Goal: Task Accomplishment & Management: Manage account settings

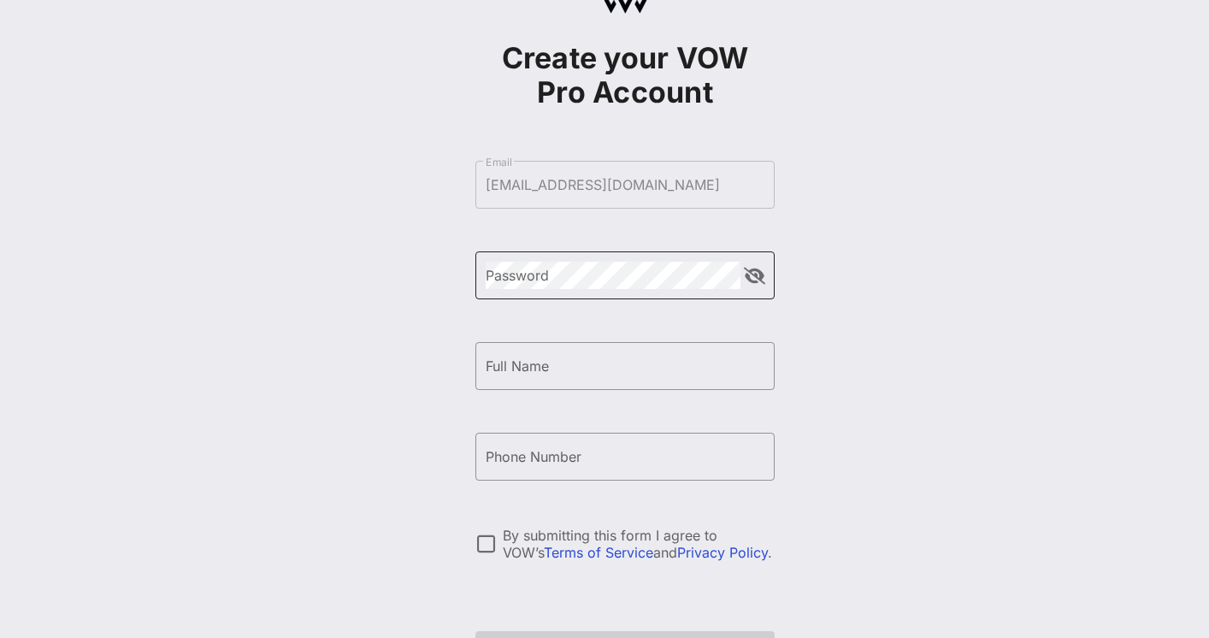
scroll to position [78, 0]
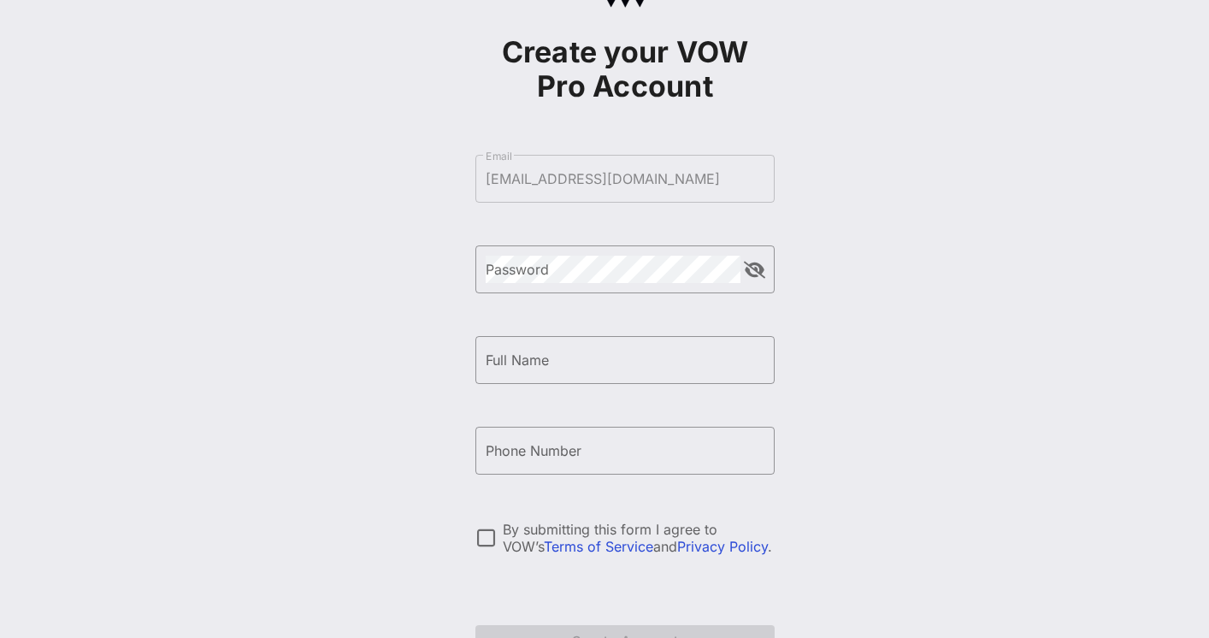
click at [555, 177] on form "​ Email [EMAIL_ADDRESS][DOMAIN_NAME] ​ Password ​ Full Name ​ Phone Number By s…" at bounding box center [624, 405] width 299 height 535
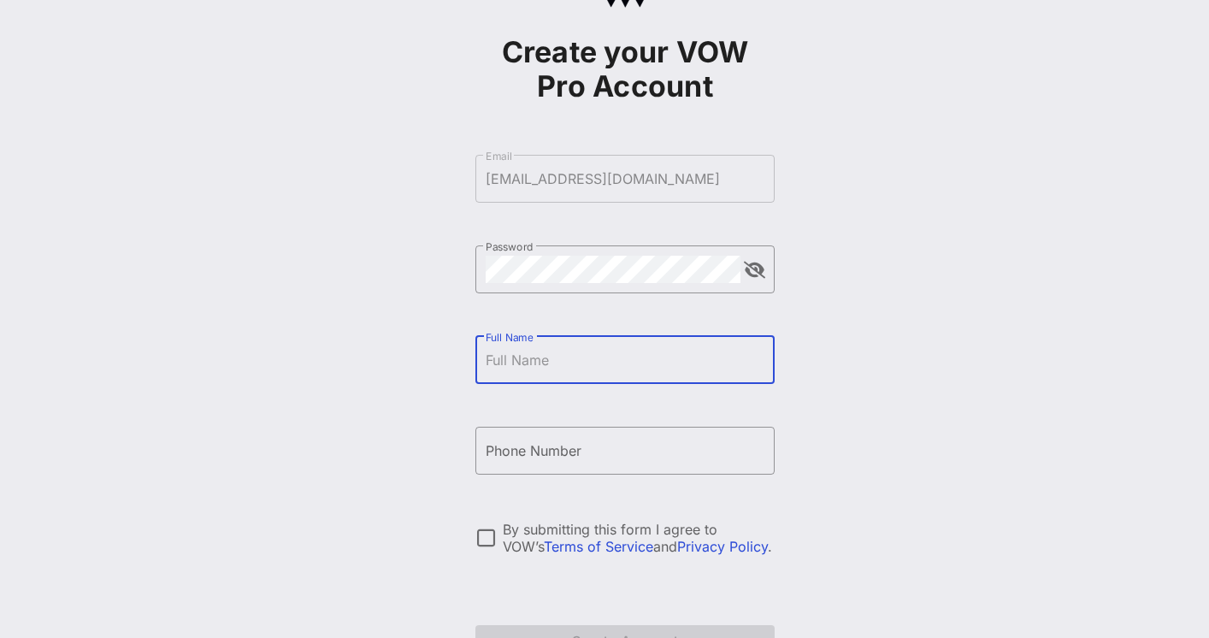
click at [547, 359] on input "Full Name" at bounding box center [625, 359] width 279 height 27
type input "[PERSON_NAME]"
type input "[PHONE_NUMBER]"
click at [481, 532] on div at bounding box center [485, 537] width 29 height 29
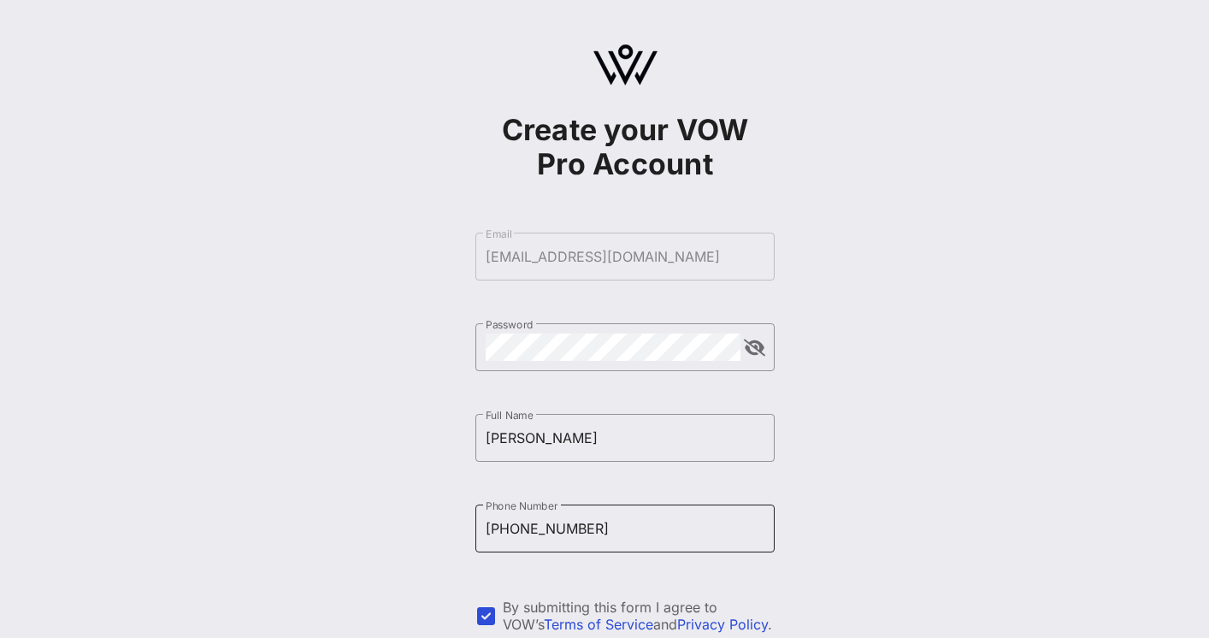
scroll to position [192, 0]
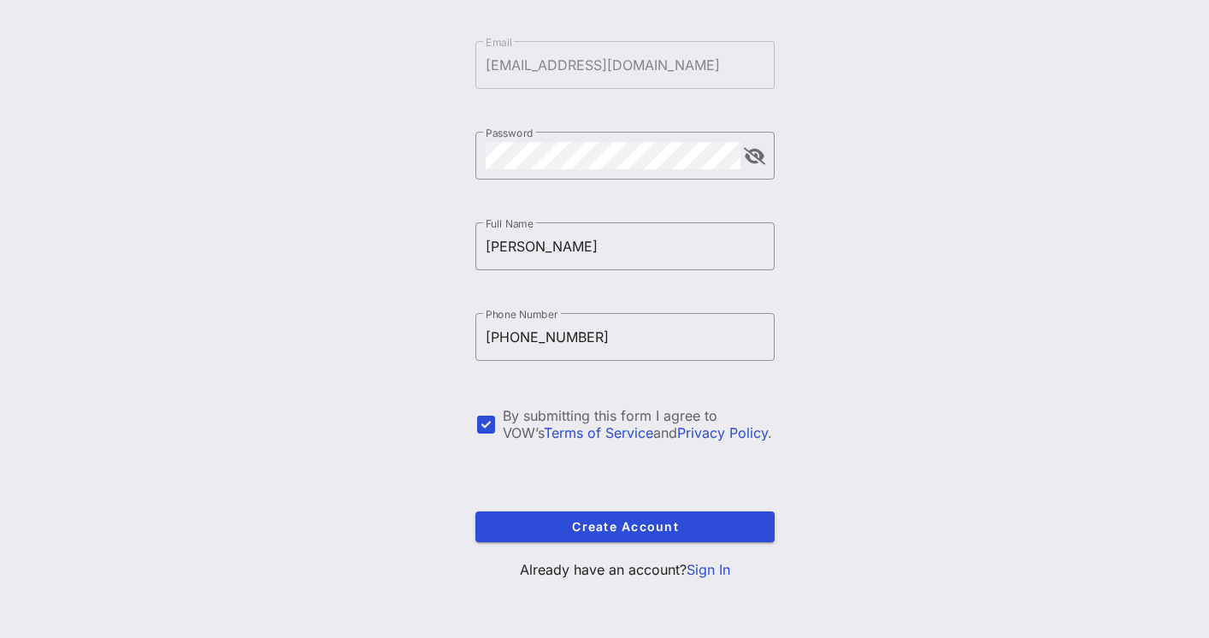
click at [708, 571] on link "Sign In" at bounding box center [709, 569] width 44 height 17
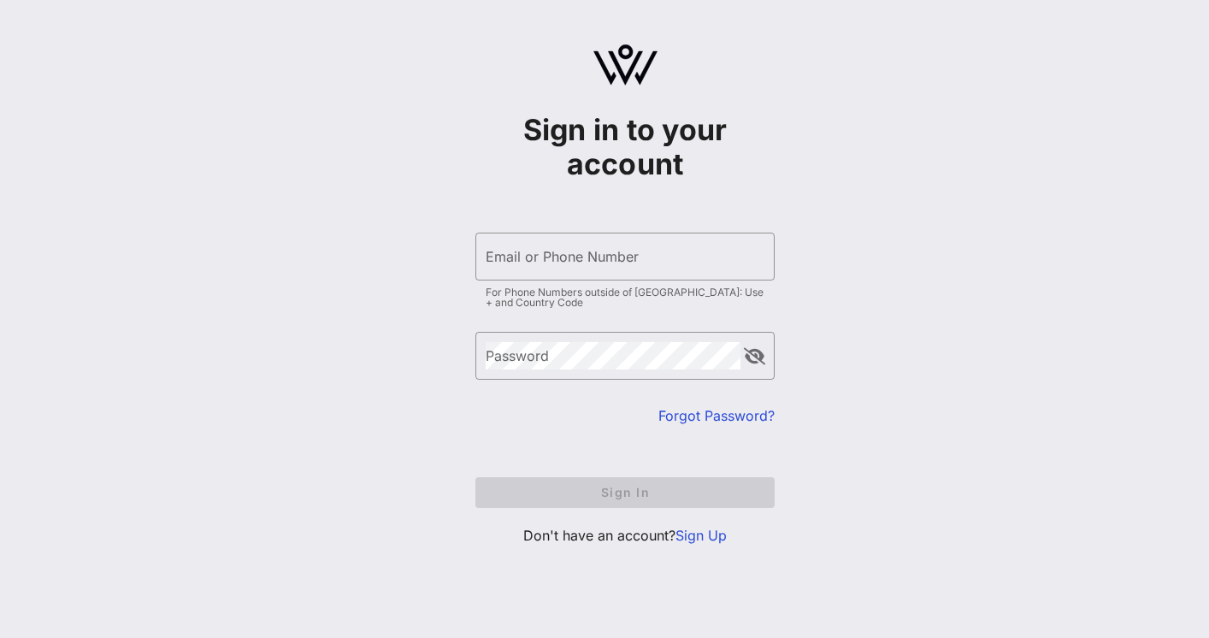
type input "[EMAIL_ADDRESS][DOMAIN_NAME]"
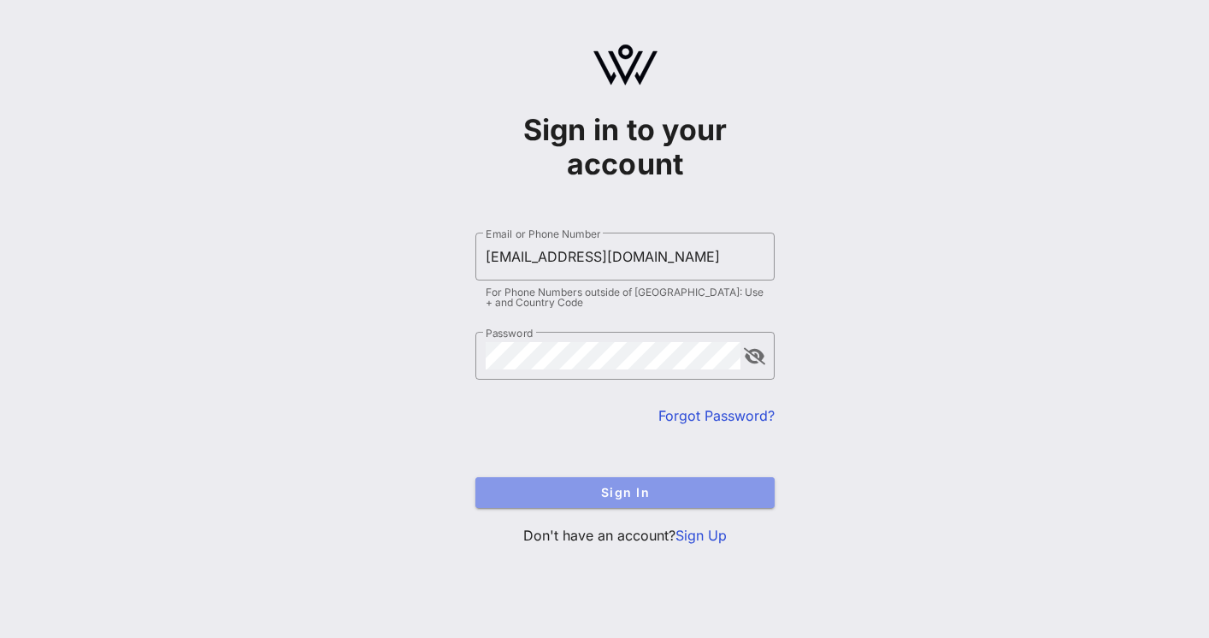
click at [631, 488] on span "Sign In" at bounding box center [625, 492] width 272 height 15
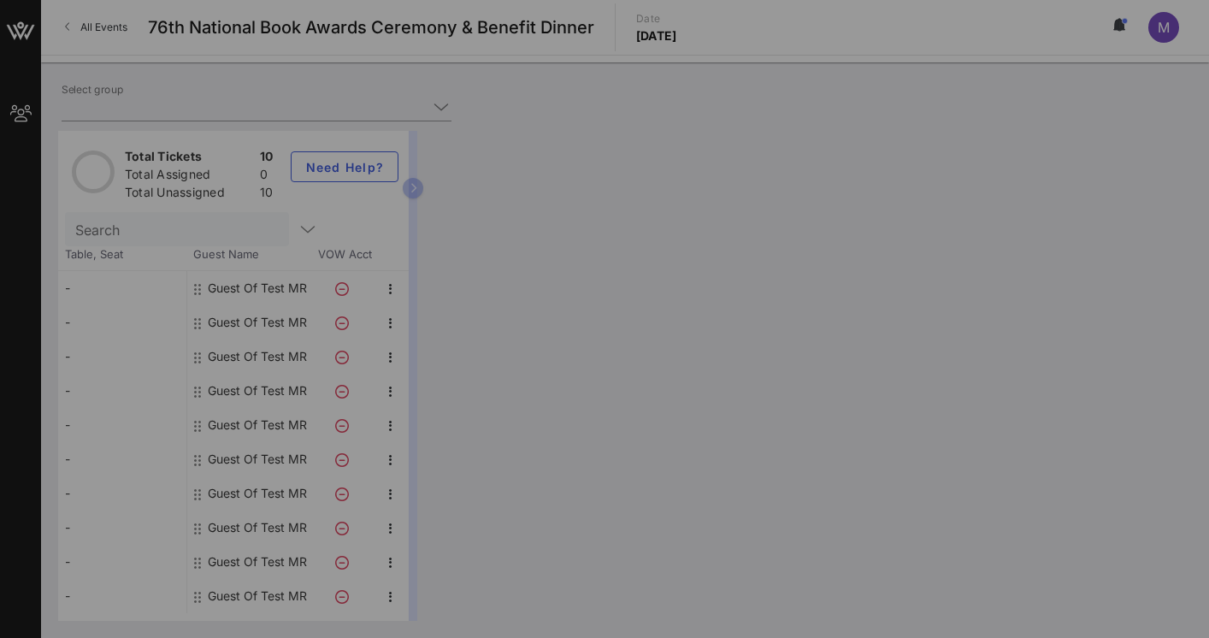
type input "Test MR (Test MR) [[PERSON_NAME], [EMAIL_ADDRESS][DOMAIN_NAME]]"
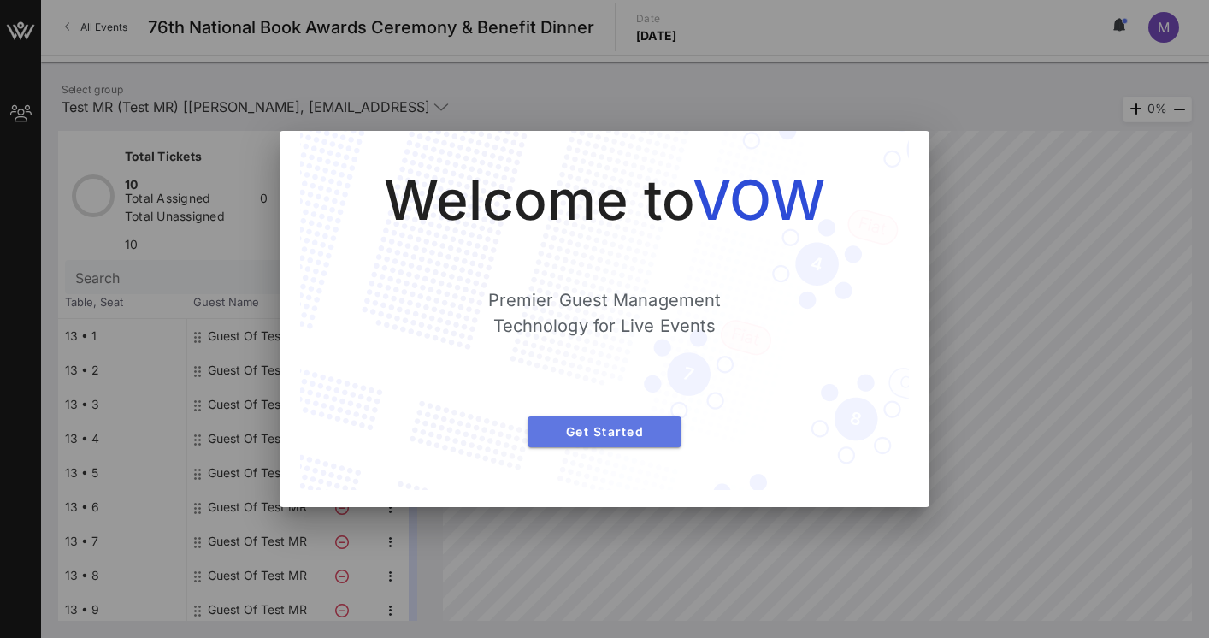
click at [638, 432] on span "Get Started" at bounding box center [604, 431] width 127 height 15
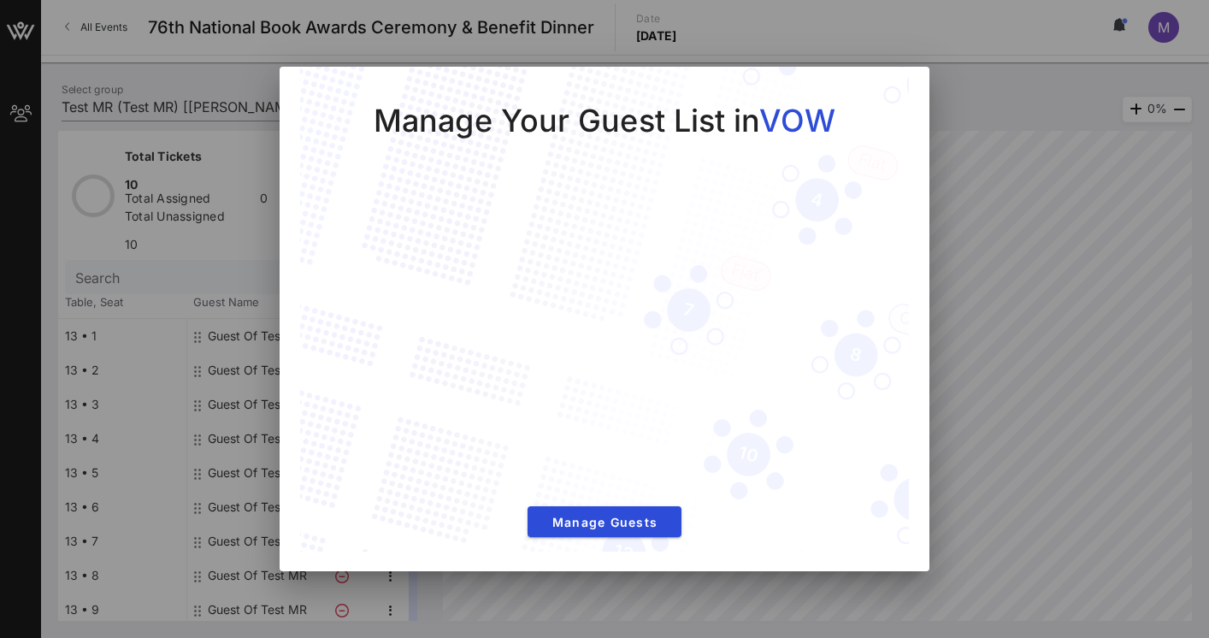
click at [999, 288] on div at bounding box center [604, 319] width 1209 height 638
click at [632, 528] on span "Manage Guests" at bounding box center [604, 522] width 127 height 15
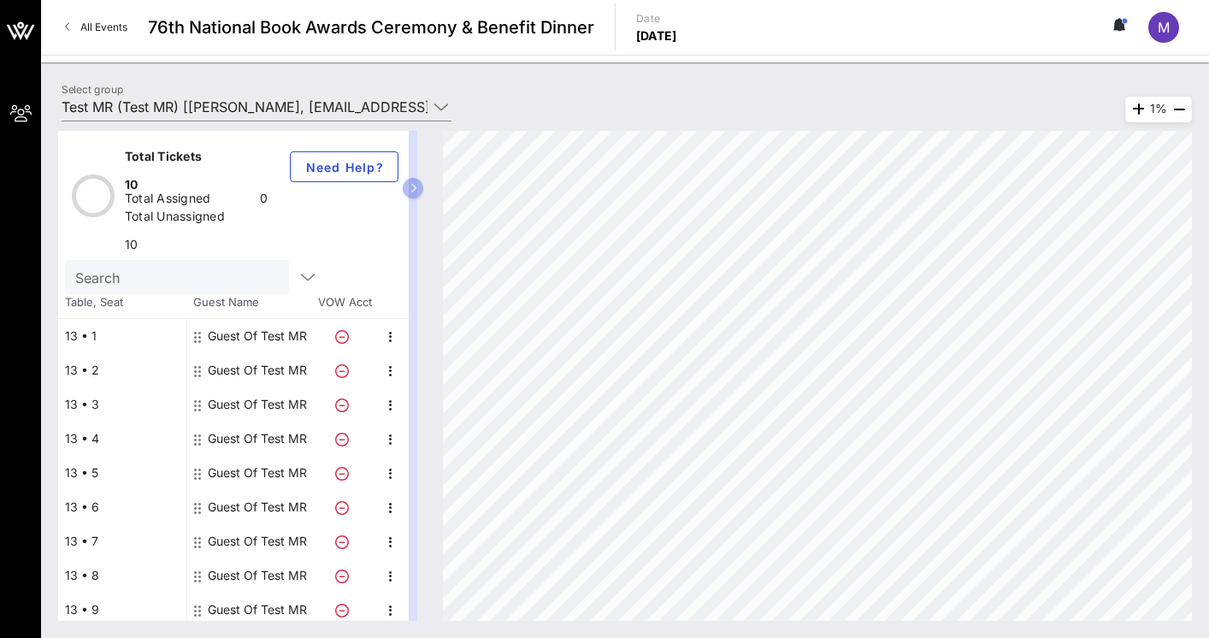
click at [243, 319] on div "Guest Of Test MR" at bounding box center [257, 336] width 99 height 34
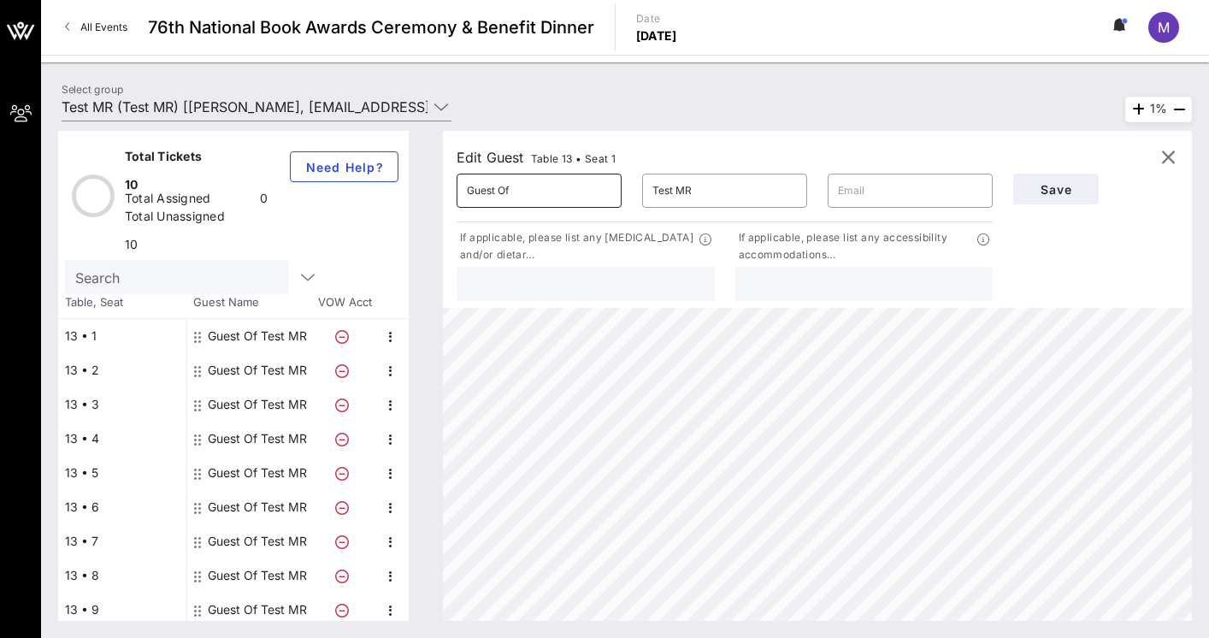
click at [508, 198] on input "Guest Of" at bounding box center [539, 190] width 145 height 27
click at [520, 195] on input "Guest Of" at bounding box center [539, 190] width 145 height 27
type input "[PERSON_NAME]"
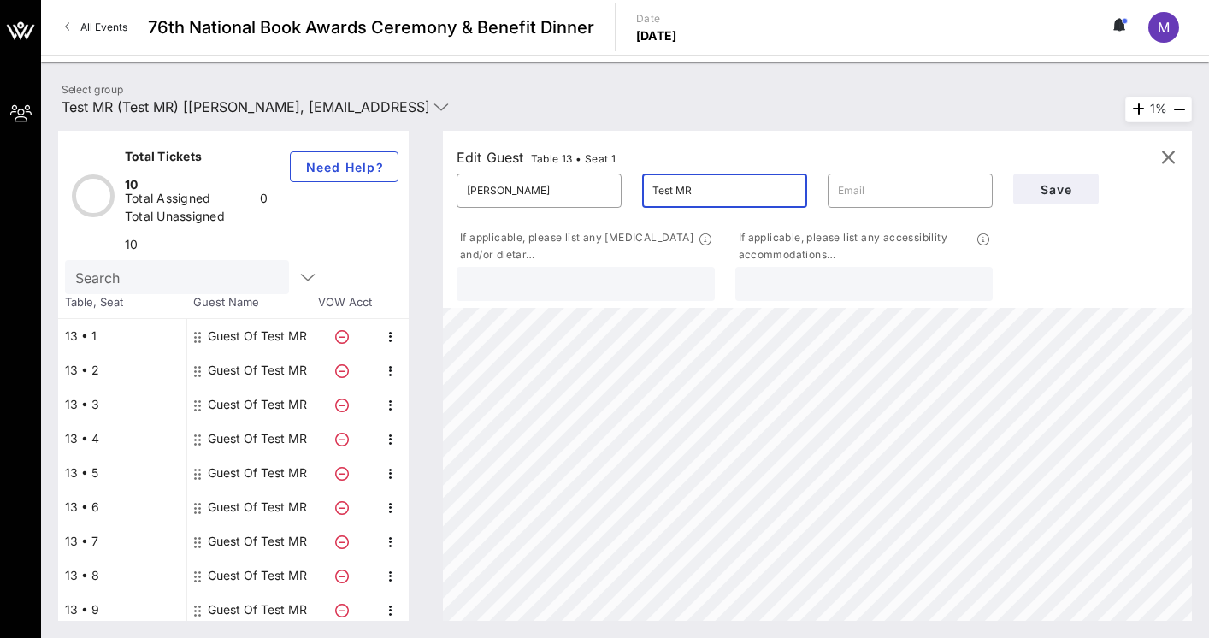
click at [738, 188] on input "Test MR" at bounding box center [724, 190] width 145 height 27
type input "[PERSON_NAME]"
click at [1012, 144] on div "Edit Guest Table 13 • Seat 1 ​ [PERSON_NAME] ​ [PERSON_NAME] ​ If applicable, p…" at bounding box center [817, 219] width 749 height 177
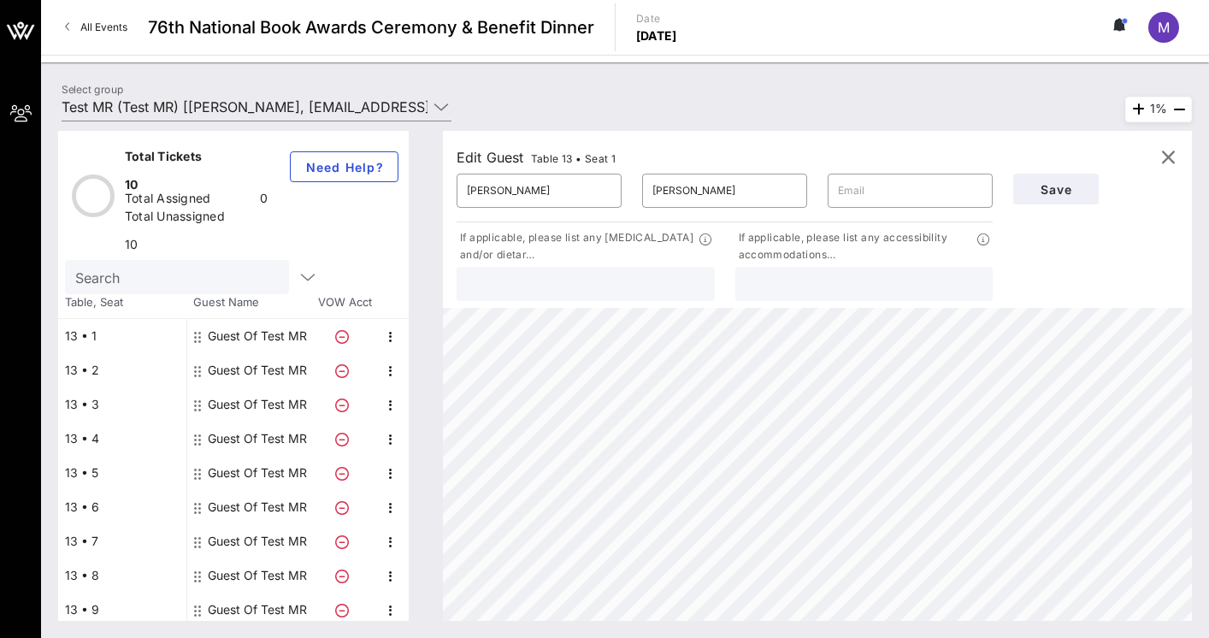
click at [578, 285] on input "text" at bounding box center [586, 284] width 238 height 22
type input "N/A"
click at [893, 280] on input "text" at bounding box center [865, 284] width 238 height 22
type input "N/A"
click at [1073, 193] on span "Save" at bounding box center [1056, 189] width 58 height 15
